Goal: Transaction & Acquisition: Subscribe to service/newsletter

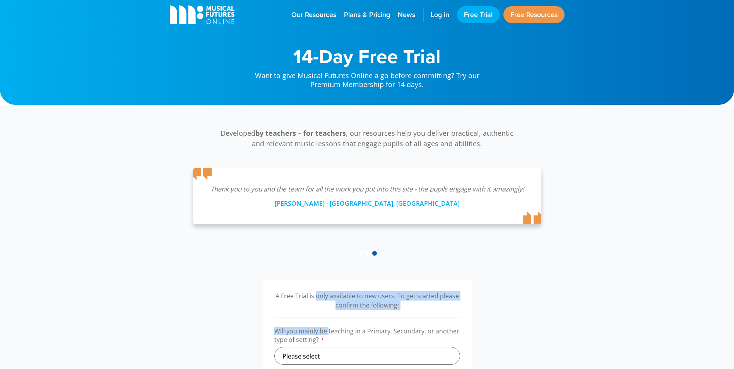
drag, startPoint x: 318, startPoint y: 285, endPoint x: 328, endPoint y: 334, distance: 50.2
click at [327, 330] on div "A Free Trial is only available to new users. To get started please confirm the …" at bounding box center [367, 365] width 209 height 170
click at [369, 360] on select "Please select Primary Secondary Other" at bounding box center [367, 356] width 186 height 18
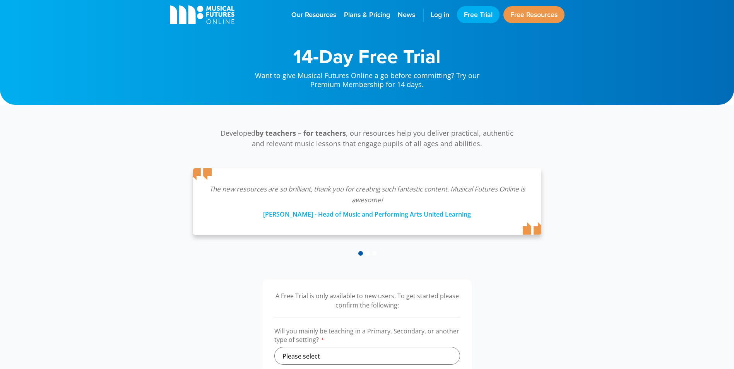
click at [240, 298] on div "A Free Trial is only available to new users. To get started please confirm the …" at bounding box center [367, 365] width 410 height 170
click at [320, 348] on select "Please select Primary Secondary Other" at bounding box center [367, 356] width 186 height 18
select select "primary"
click at [274, 347] on select "Please select Primary Secondary Other" at bounding box center [367, 356] width 186 height 18
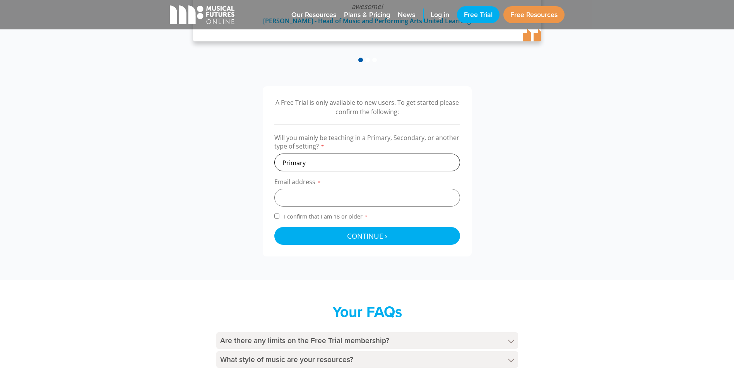
scroll to position [271, 0]
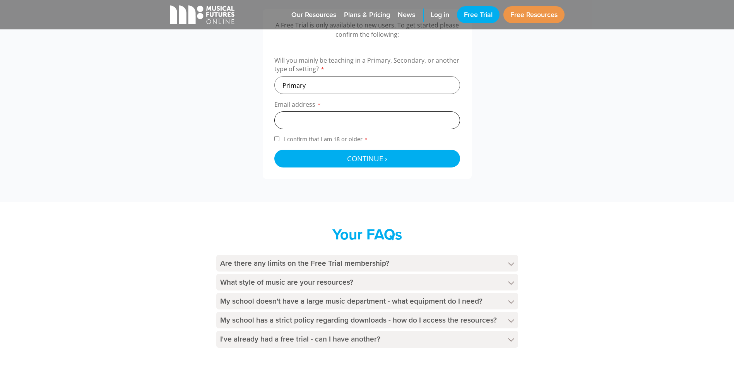
drag, startPoint x: 315, startPoint y: 117, endPoint x: 315, endPoint y: 122, distance: 5.0
click at [315, 118] on input "email" at bounding box center [367, 120] width 186 height 18
type input "[EMAIL_ADDRESS][PERSON_NAME][DOMAIN_NAME]"
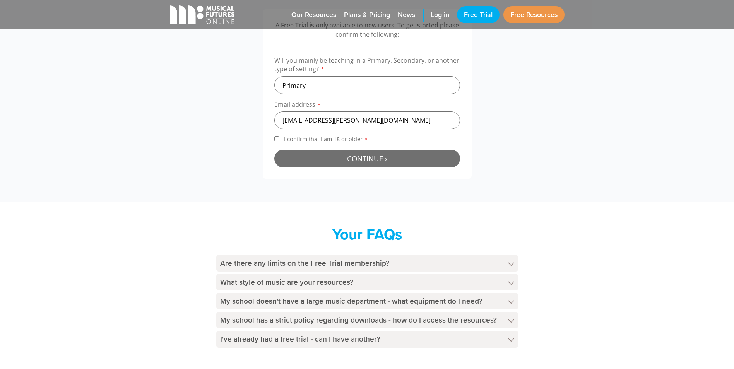
click at [332, 163] on button "Continue › Checking your details..." at bounding box center [367, 159] width 186 height 18
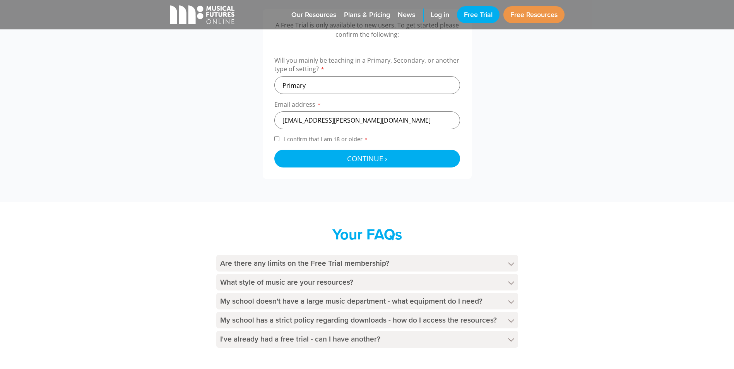
click at [285, 143] on label "I confirm that I am 18 or older *" at bounding box center [367, 140] width 186 height 10
click at [279, 141] on input "I confirm that I am 18 or older *" at bounding box center [276, 138] width 5 height 5
click at [285, 143] on label "I confirm that I am 18 or older *" at bounding box center [367, 140] width 186 height 10
click at [279, 141] on input "I confirm that I am 18 or older *" at bounding box center [276, 138] width 5 height 5
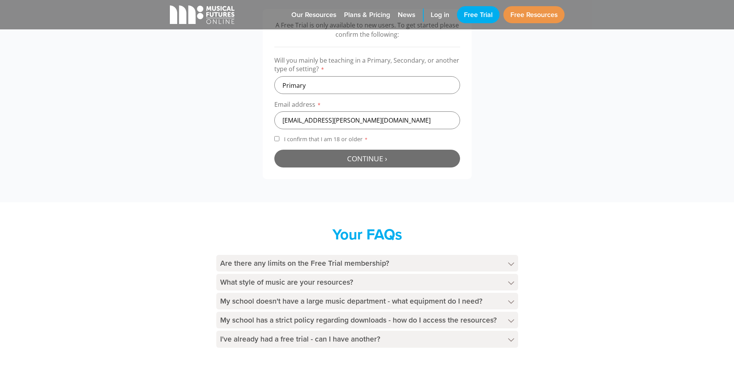
click at [302, 157] on button "Continue › Checking your details..." at bounding box center [367, 159] width 186 height 18
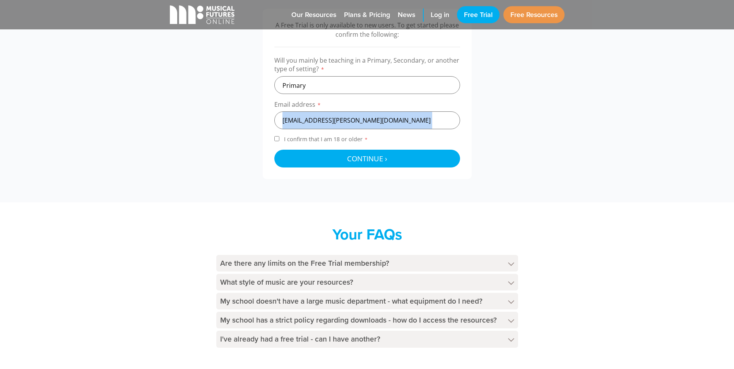
drag, startPoint x: 177, startPoint y: 129, endPoint x: 179, endPoint y: 124, distance: 5.9
click at [179, 124] on div "A Free Trial is only available to new users. To get started please confirm the …" at bounding box center [367, 94] width 410 height 170
drag, startPoint x: 179, startPoint y: 124, endPoint x: 258, endPoint y: 163, distance: 88.2
click at [257, 163] on div "A Free Trial is only available to new users. To get started please confirm the …" at bounding box center [367, 94] width 410 height 170
click at [268, 139] on div "A Free Trial is only available to new users. To get started please confirm the …" at bounding box center [367, 94] width 209 height 170
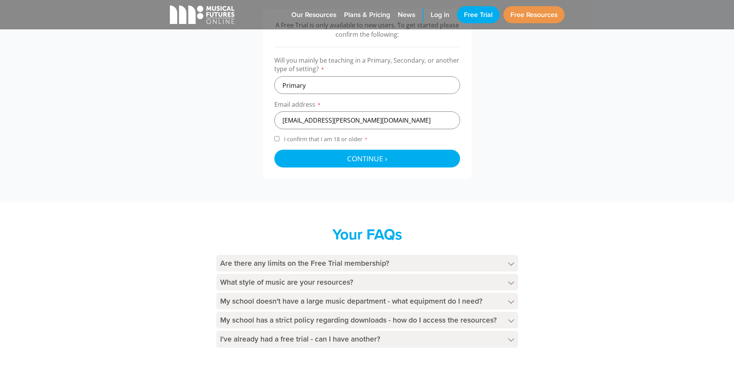
click at [292, 143] on label "I confirm that I am 18 or older *" at bounding box center [367, 140] width 186 height 10
click at [279, 141] on input "I confirm that I am 18 or older *" at bounding box center [276, 138] width 5 height 5
checkbox input "true"
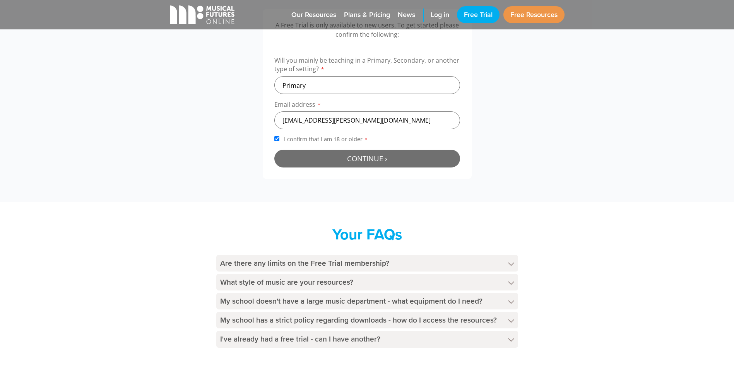
click at [328, 155] on button "Continue › Checking your details..." at bounding box center [367, 159] width 186 height 18
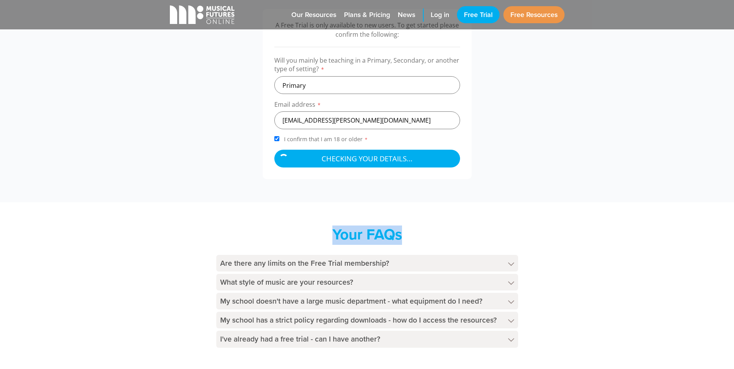
click at [183, 249] on div "Your FAQs Are there any limits on the Free Trial membership? The Free Trial mem…" at bounding box center [367, 287] width 410 height 124
